Goal: Check status: Check status

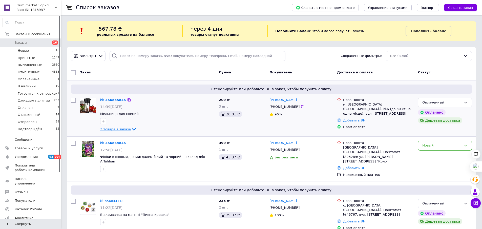
click at [132, 129] on icon at bounding box center [134, 129] width 4 height 3
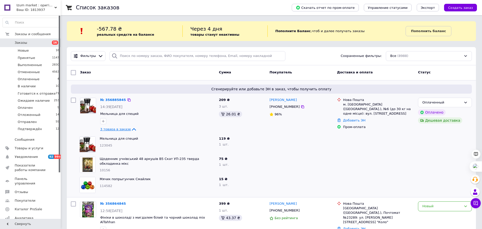
click at [104, 145] on span "123045" at bounding box center [106, 145] width 13 height 4
copy span "123045"
click at [106, 168] on span "10156" at bounding box center [105, 170] width 10 height 4
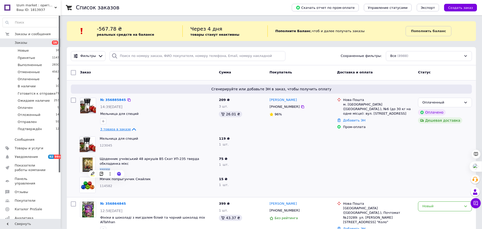
copy span "10156"
drag, startPoint x: 99, startPoint y: 157, endPoint x: 135, endPoint y: 161, distance: 36.1
click at [135, 161] on div "Щоденник учнівський 48 аркушів В5 Скат УП-235 тверда обкладинка мікс 10156" at bounding box center [157, 164] width 119 height 20
copy link "Щоденник учнівський"
click at [101, 186] on span "114582" at bounding box center [106, 186] width 13 height 4
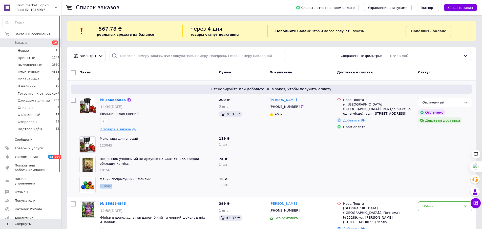
click at [101, 186] on span "114582" at bounding box center [106, 186] width 13 height 4
copy span "114582"
drag, startPoint x: 96, startPoint y: 116, endPoint x: 136, endPoint y: 114, distance: 39.7
click at [136, 114] on div "№ 356885845 14:39[DATE] Мельница для специй 3 товара в заказе" at bounding box center [147, 115] width 139 height 39
click at [149, 112] on span "Мельница для специй" at bounding box center [157, 114] width 115 height 5
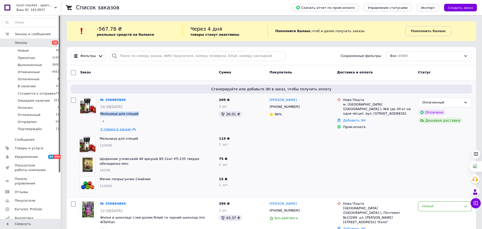
drag, startPoint x: 143, startPoint y: 114, endPoint x: 99, endPoint y: 115, distance: 44.0
click at [99, 115] on div "№ 356885845 14:39[DATE] Мельница для специй 3 товара в заказе" at bounding box center [157, 115] width 119 height 39
copy span "Мельница для специй"
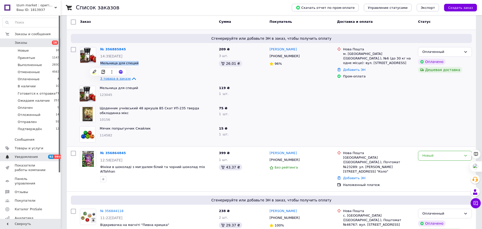
click at [47, 159] on link "Уведомления 92 99+" at bounding box center [31, 156] width 62 height 9
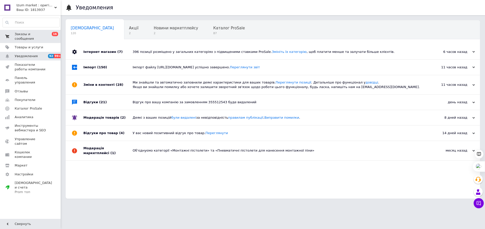
click at [42, 36] on span "Заказы и сообщения" at bounding box center [31, 36] width 32 height 9
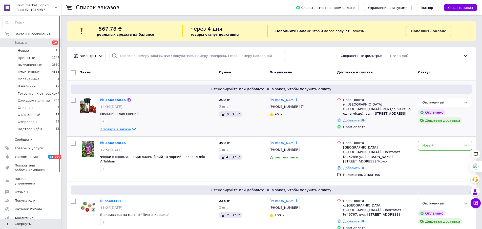
click at [131, 129] on icon at bounding box center [134, 129] width 6 height 6
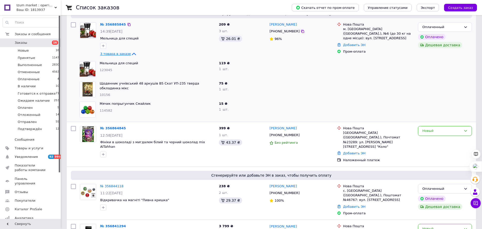
scroll to position [76, 0]
click at [46, 153] on link "Уведомления 92 99+" at bounding box center [31, 156] width 62 height 9
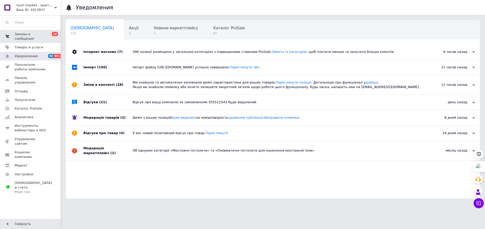
click at [43, 32] on link "Заказы и сообщения 0 16" at bounding box center [31, 36] width 62 height 13
